Goal: Information Seeking & Learning: Find specific fact

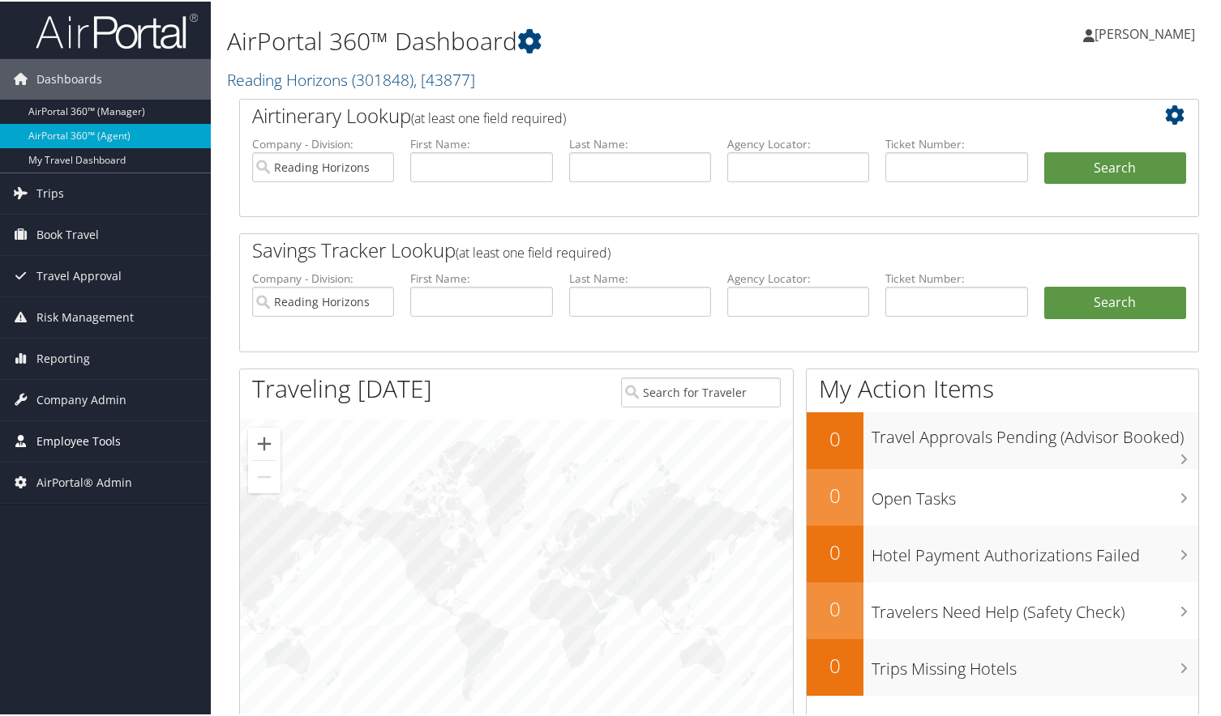
click at [114, 447] on span "Employee Tools" at bounding box center [78, 440] width 84 height 41
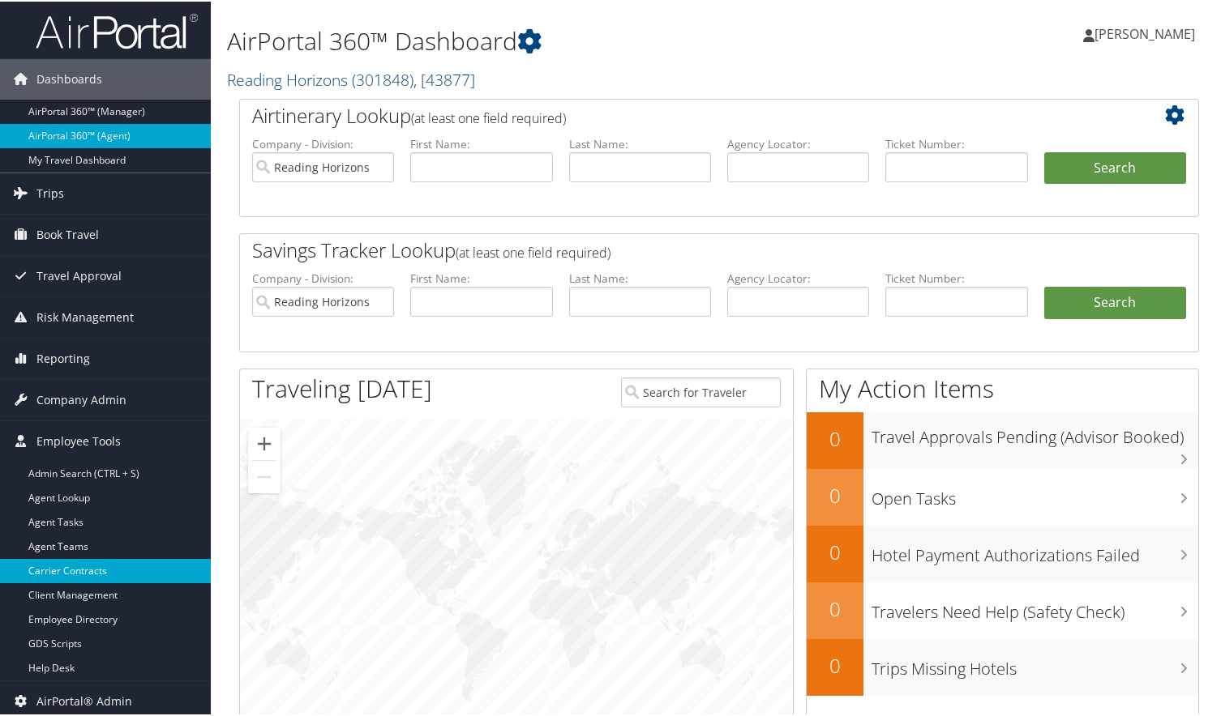
click at [98, 568] on link "Carrier Contracts" at bounding box center [105, 570] width 211 height 24
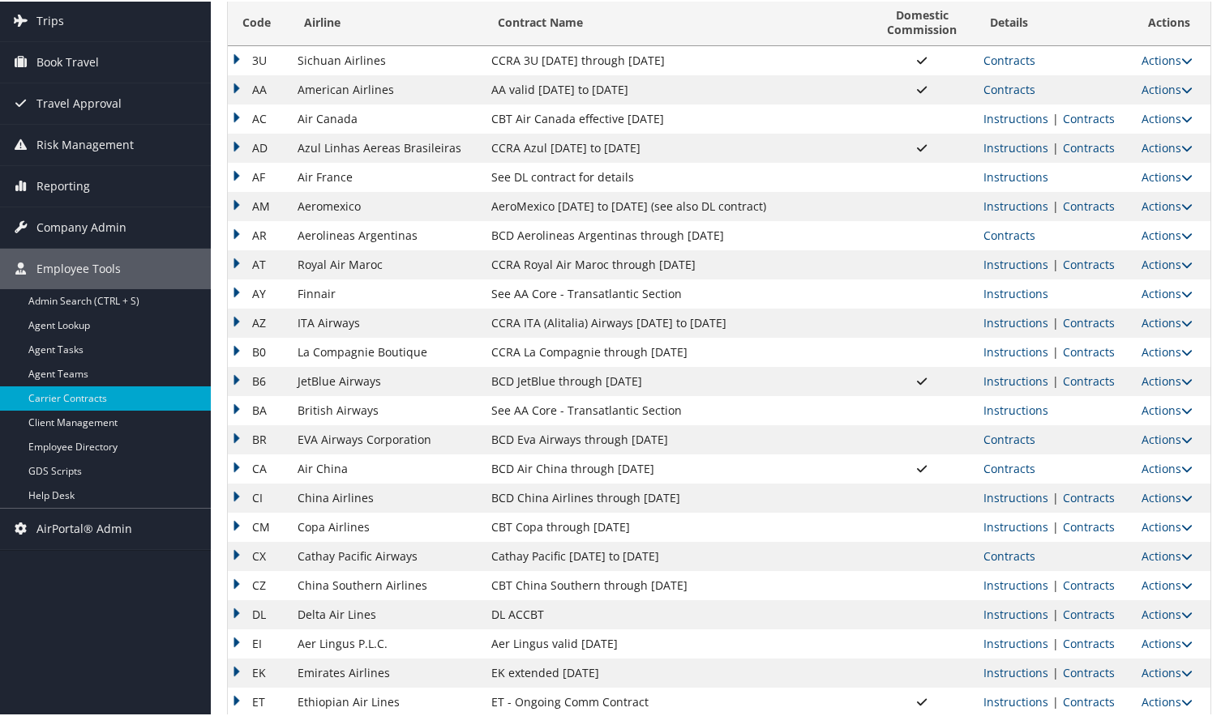
scroll to position [135, 0]
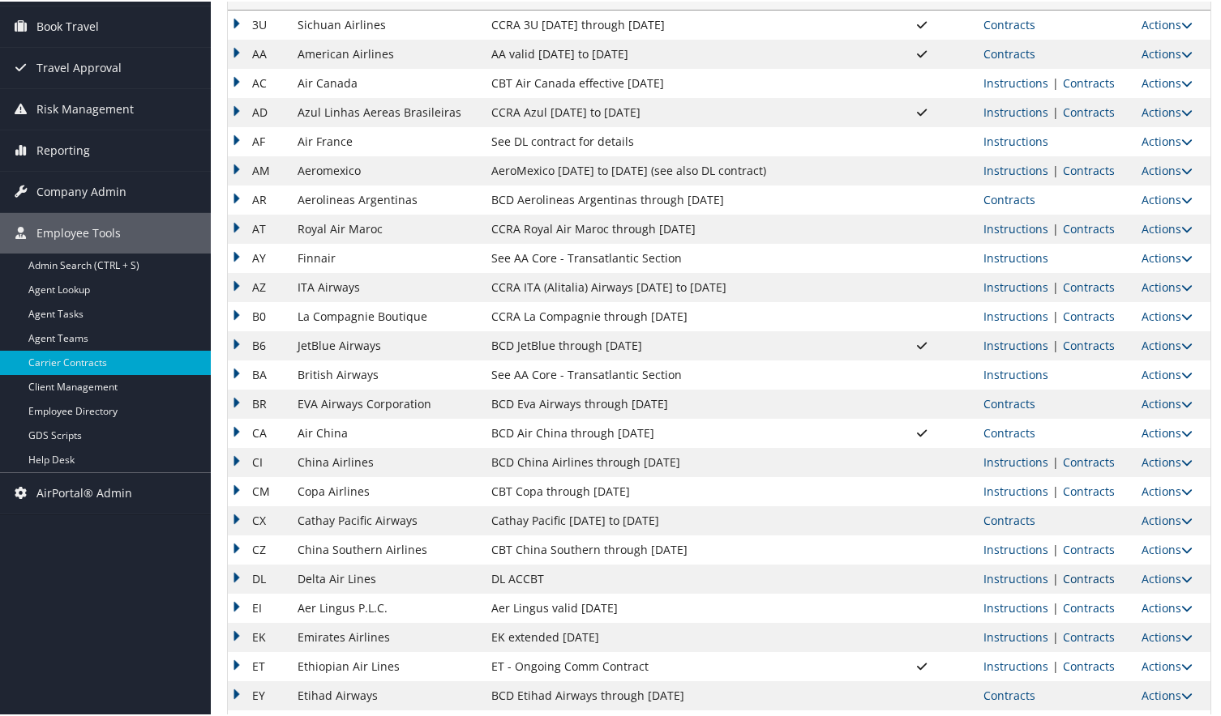
click at [1101, 574] on link "Contracts" at bounding box center [1089, 577] width 52 height 15
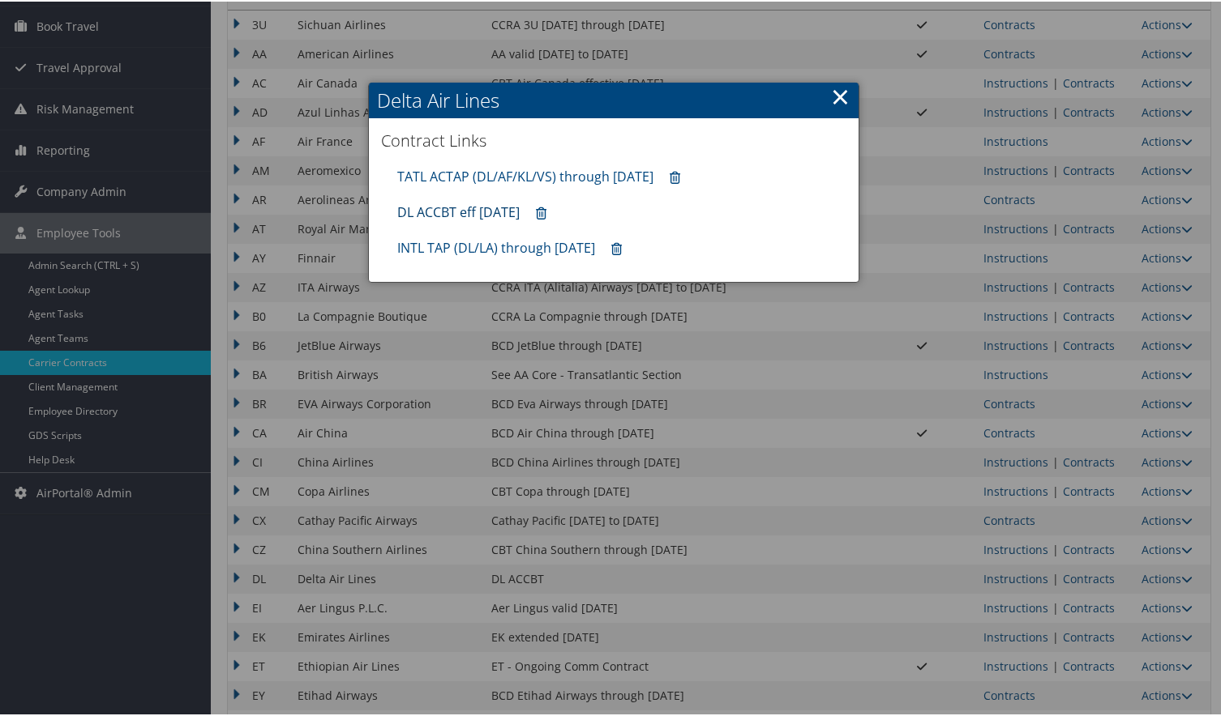
click at [432, 208] on link "DL ACCBT eff [DATE]" at bounding box center [458, 211] width 122 height 18
click at [831, 93] on link "×" at bounding box center [840, 95] width 19 height 32
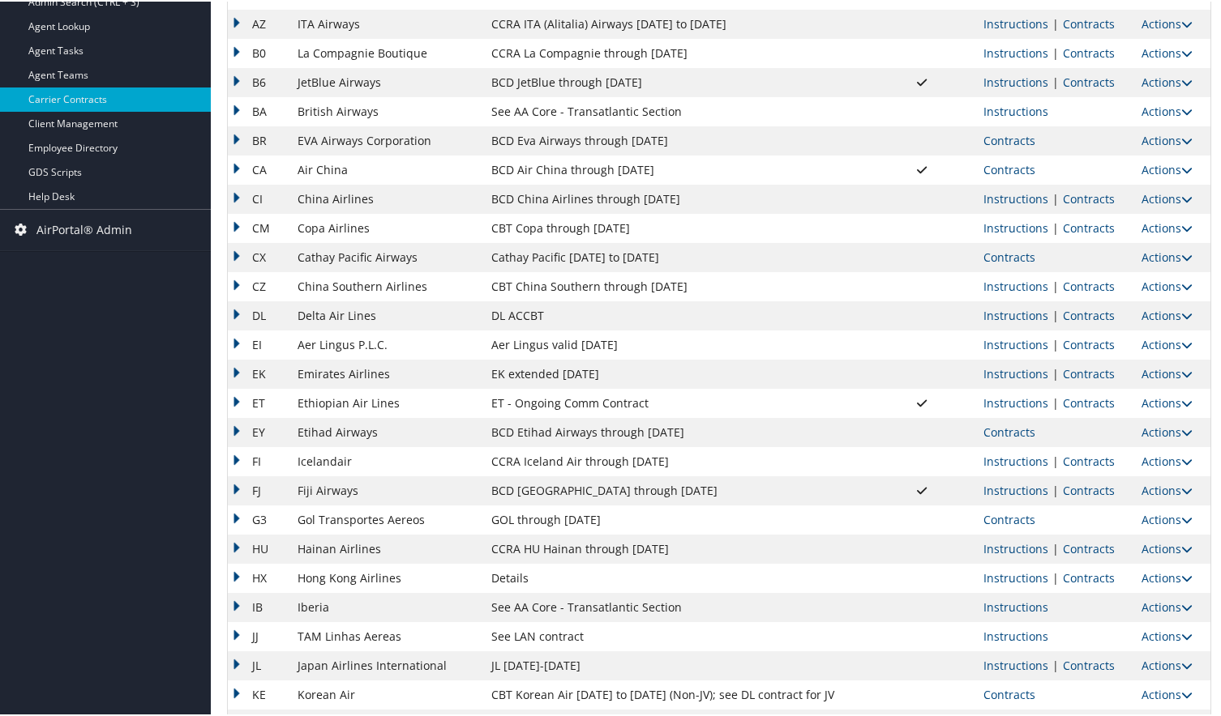
scroll to position [405, 0]
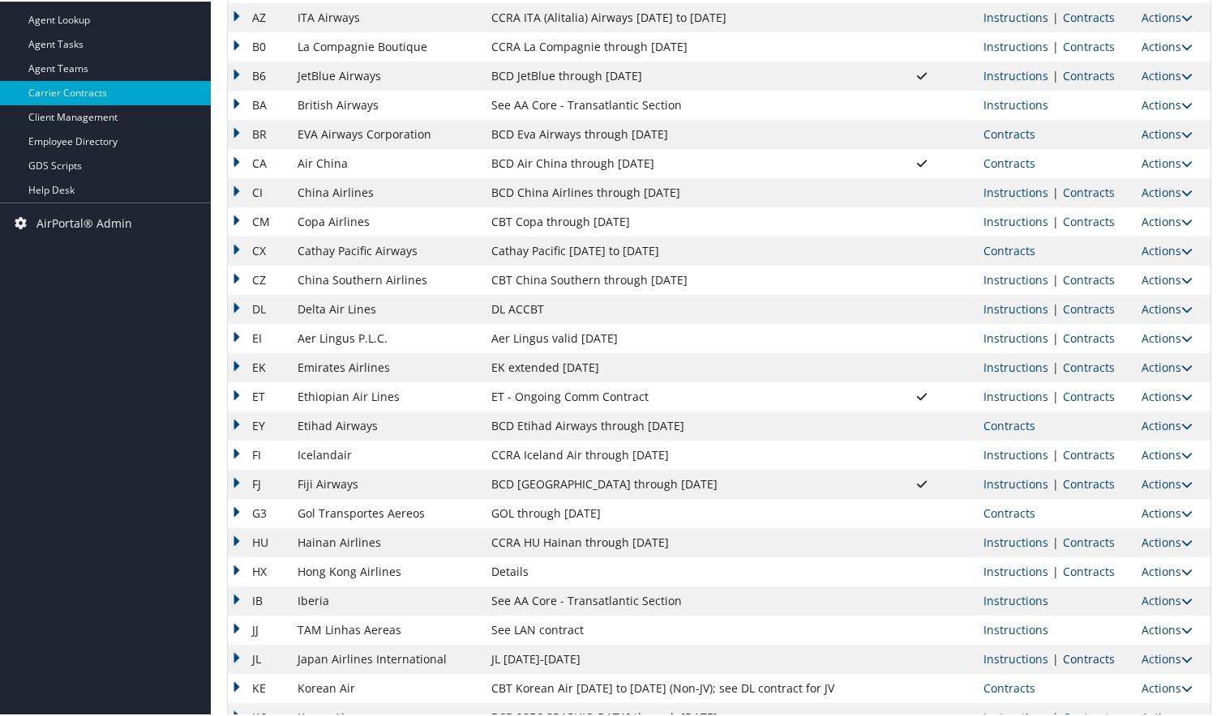
click at [1069, 658] on link "Contracts" at bounding box center [1089, 657] width 52 height 15
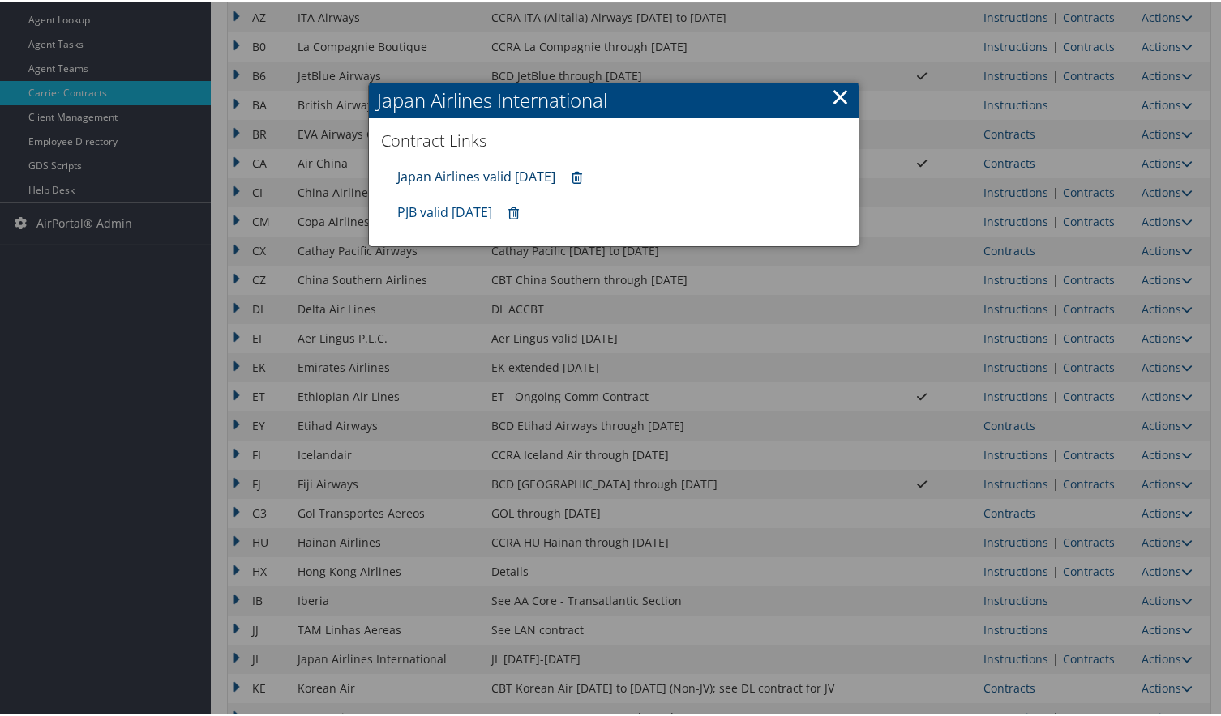
click at [483, 180] on link "Japan Airlines valid [DATE]" at bounding box center [476, 175] width 158 height 18
click at [477, 210] on link "PJB valid [DATE]" at bounding box center [444, 211] width 95 height 18
click at [832, 96] on link "×" at bounding box center [840, 95] width 19 height 32
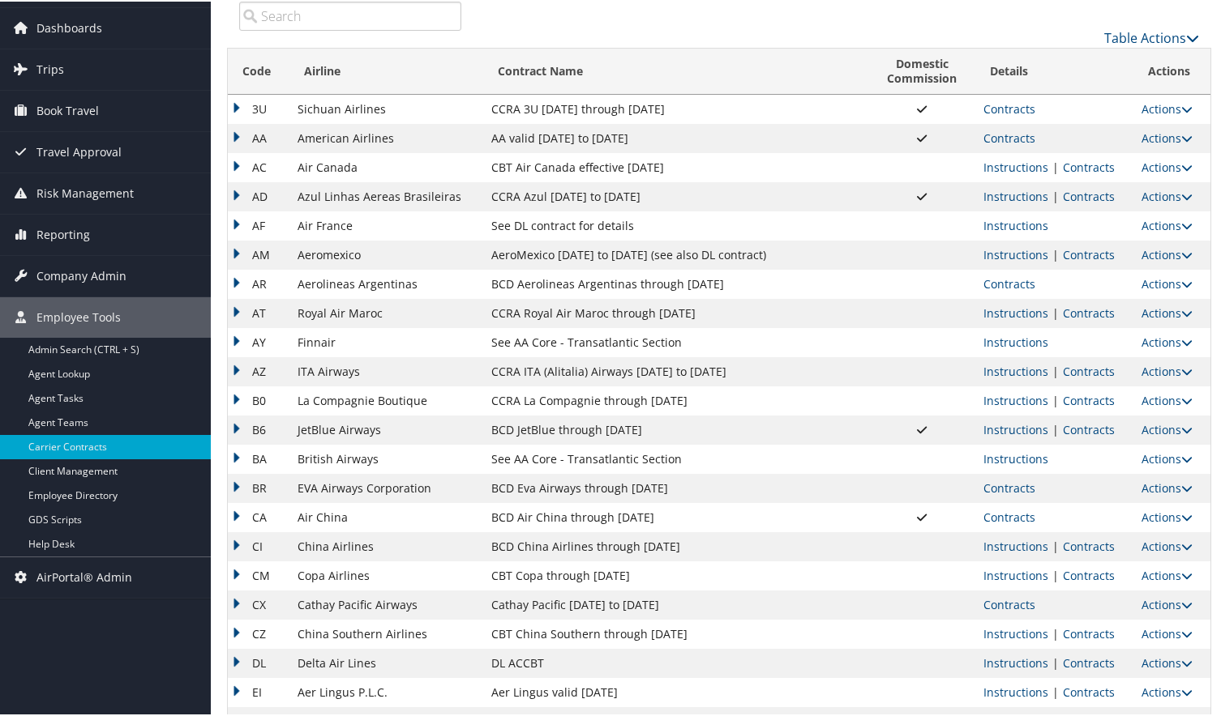
scroll to position [0, 0]
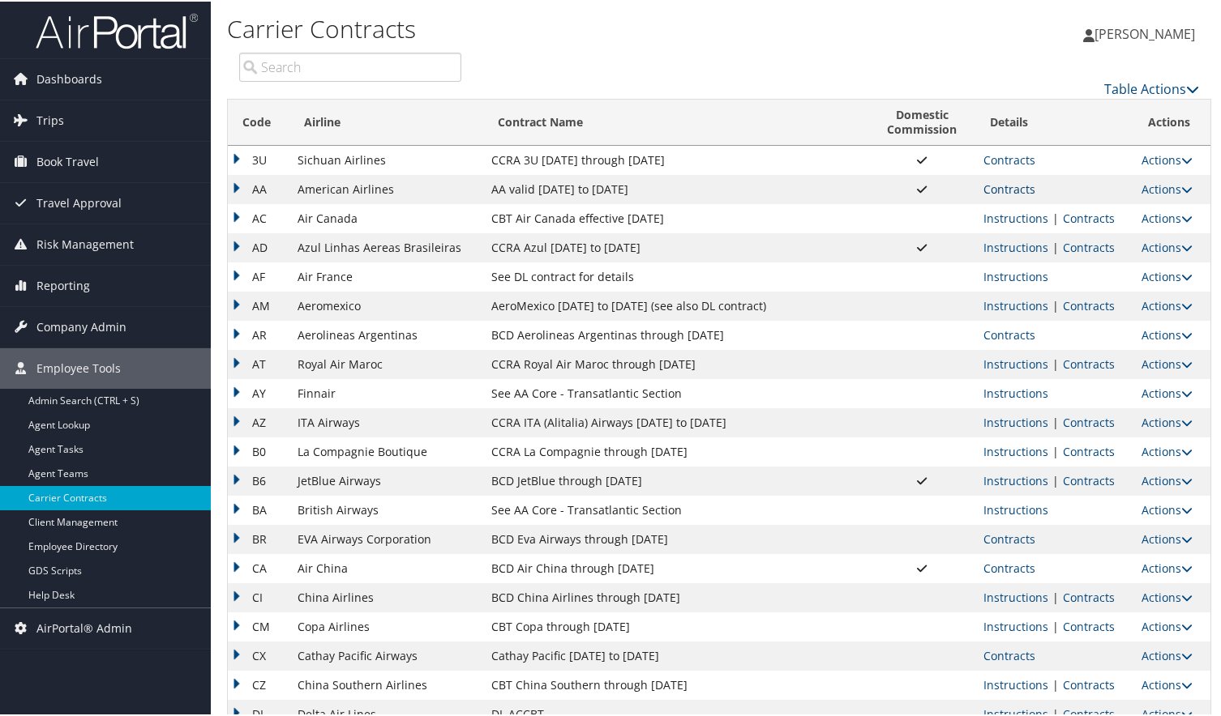
click at [1023, 190] on link "Contracts" at bounding box center [1009, 187] width 52 height 15
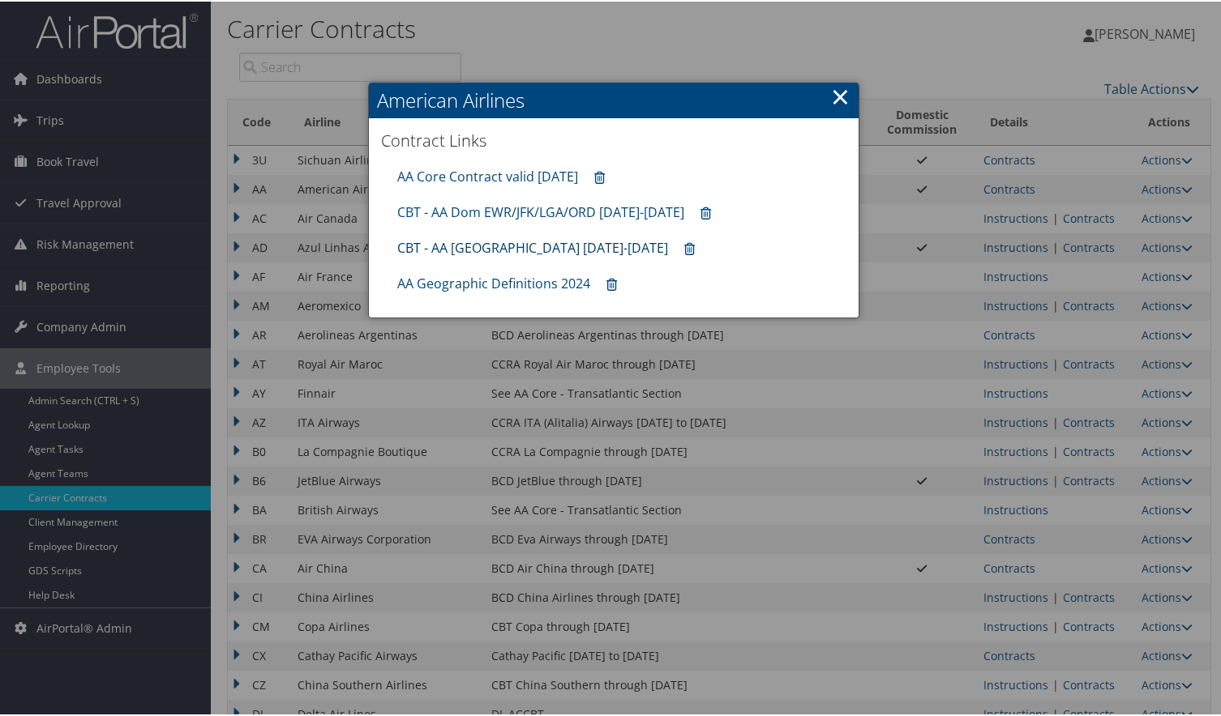
click at [530, 246] on link "CBT - AA [GEOGRAPHIC_DATA] [DATE]-[DATE]" at bounding box center [532, 246] width 271 height 18
click at [833, 92] on link "×" at bounding box center [840, 95] width 19 height 32
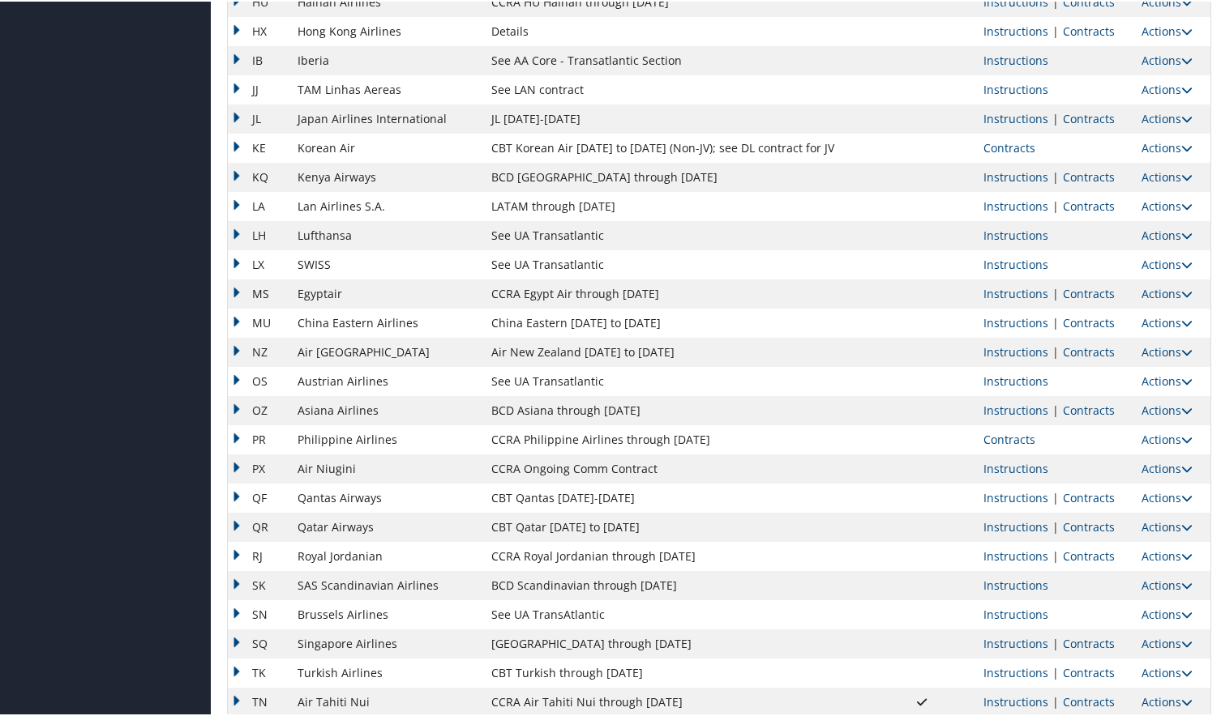
scroll to position [1178, 0]
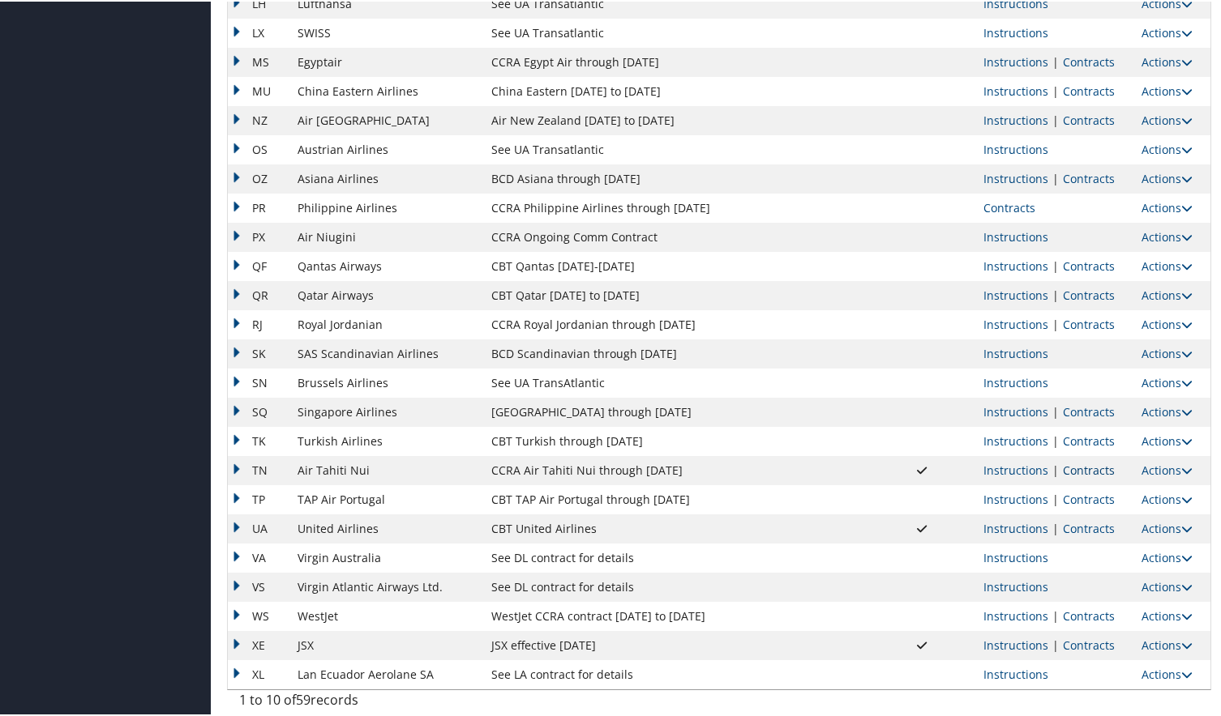
click at [1073, 474] on link "Contracts" at bounding box center [1089, 468] width 52 height 15
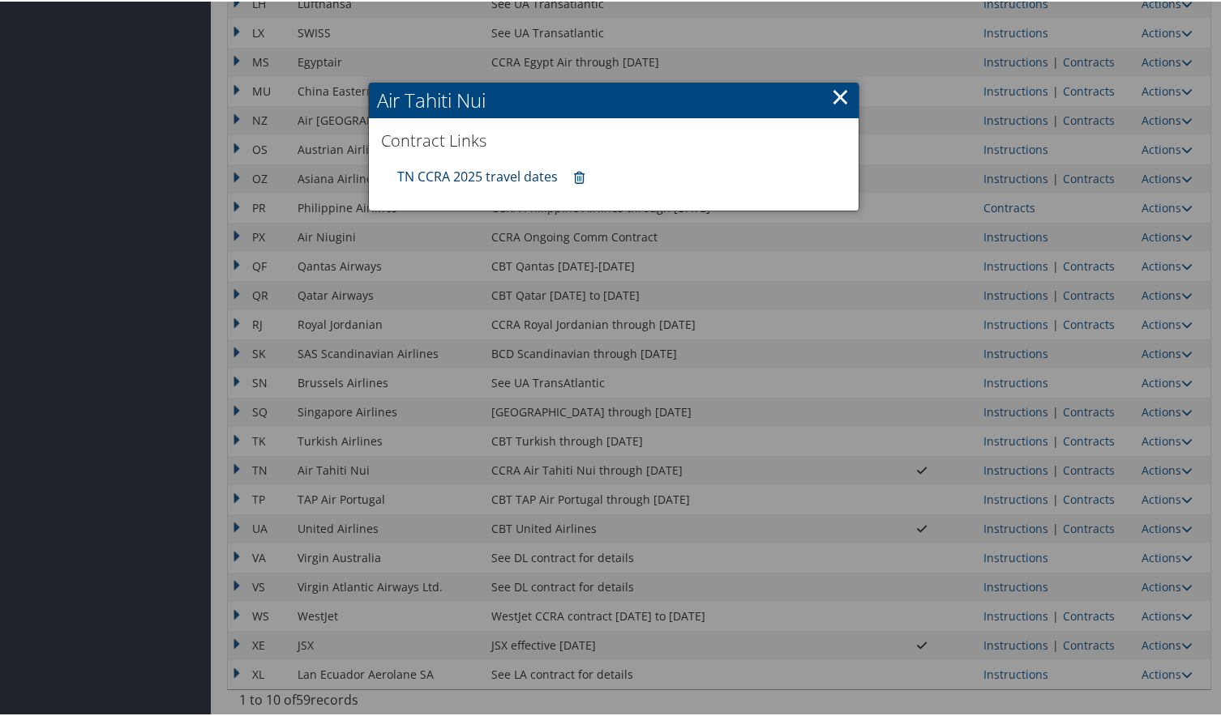
click at [502, 176] on link "TN CCRA 2025 travel dates" at bounding box center [477, 175] width 160 height 18
